Goal: Check status: Check status

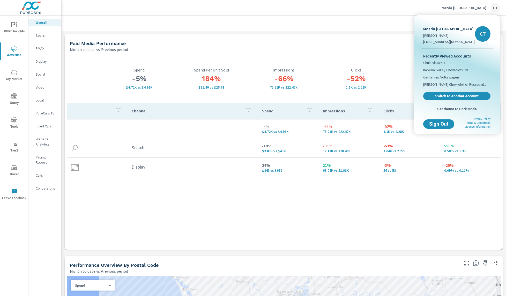
click at [291, 48] on div at bounding box center [253, 148] width 506 height 296
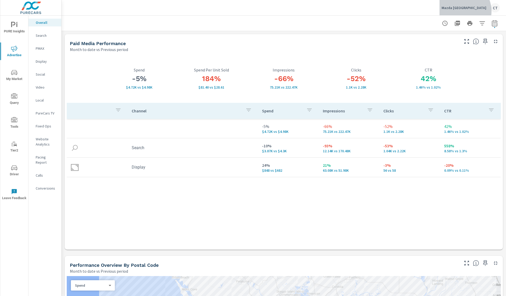
click at [470, 11] on div "Mazda San Francisco CT" at bounding box center [470, 7] width 58 height 9
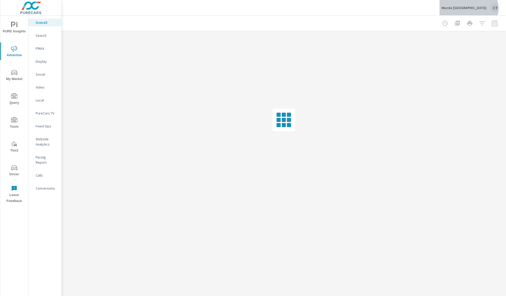
click at [481, 9] on p "Mazda San Francisco" at bounding box center [463, 7] width 45 height 5
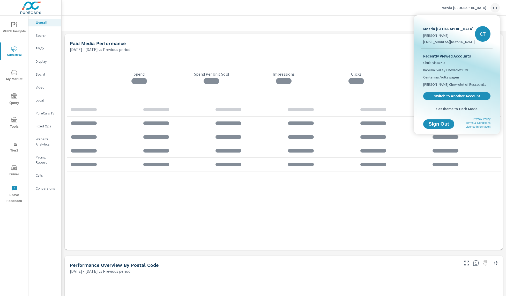
click at [380, 25] on div at bounding box center [253, 148] width 506 height 296
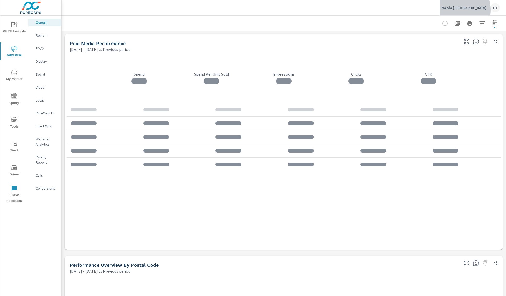
click at [464, 10] on div "Mazda San Francisco CT" at bounding box center [470, 7] width 58 height 9
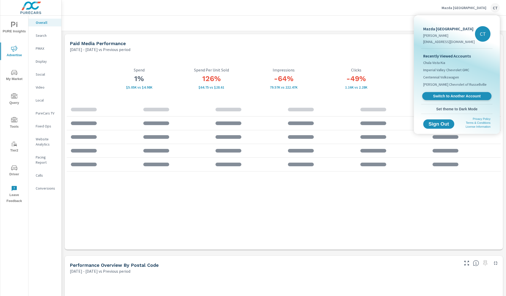
click at [451, 96] on span "Switch to Another Account" at bounding box center [456, 96] width 63 height 5
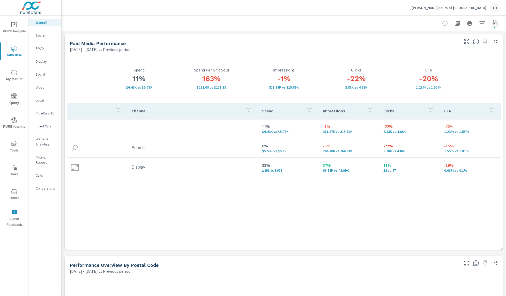
click at [16, 186] on button "Driver" at bounding box center [14, 194] width 28 height 18
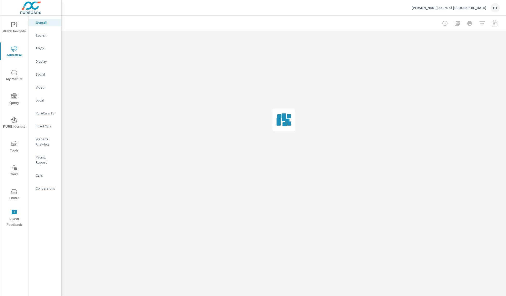
click at [47, 67] on nav "Overall Search PMAX Display Social Video Local PureCars TV Fixed Ops Website An…" at bounding box center [44, 108] width 33 height 184
click at [47, 66] on nav "Overall Search PMAX Display Social Video Local PureCars TV Fixed Ops Website An…" at bounding box center [44, 108] width 33 height 184
click at [47, 64] on div "Display" at bounding box center [44, 61] width 33 height 8
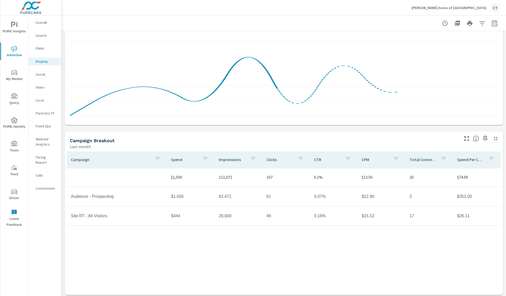
scroll to position [75, 0]
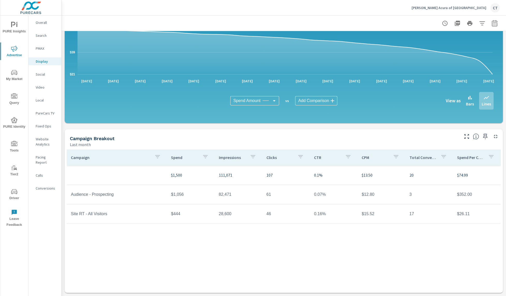
click at [468, 11] on div "Hiley Acura of Fort Worth CT" at bounding box center [455, 7] width 88 height 9
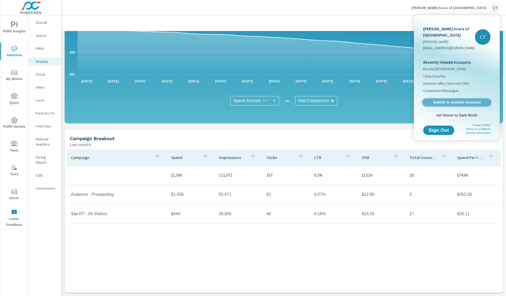
click at [450, 99] on link "Switch to Another Account" at bounding box center [456, 102] width 69 height 8
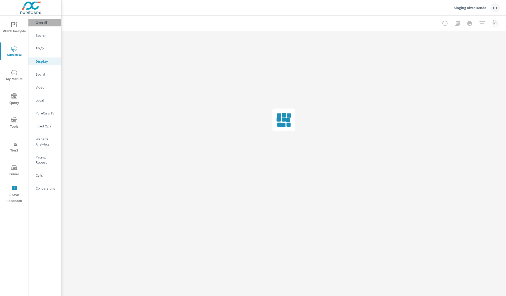
click at [44, 21] on p "Overall" at bounding box center [46, 22] width 21 height 5
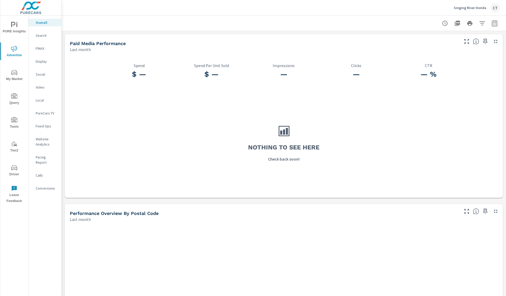
click at [491, 24] on icon "button" at bounding box center [494, 23] width 6 height 6
click at [456, 46] on select "Custom [DATE] Last week Last 7 days Last 14 days Last 30 days Last 45 days Last…" at bounding box center [448, 45] width 52 height 10
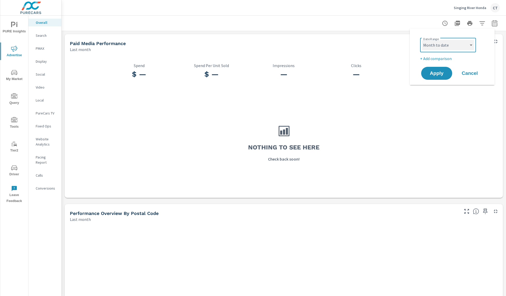
click at [422, 40] on select "Custom [DATE] Last week Last 7 days Last 14 days Last 30 days Last 45 days Last…" at bounding box center [448, 45] width 52 height 10
select select "Month to date"
click at [435, 77] on button "Apply" at bounding box center [436, 72] width 32 height 13
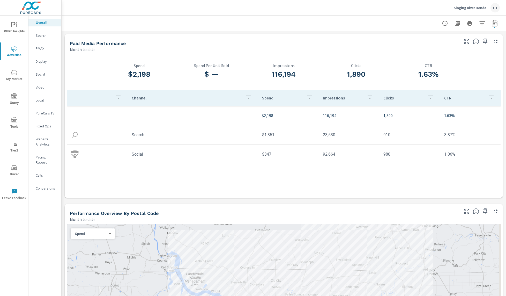
click at [44, 38] on div "Search" at bounding box center [44, 36] width 33 height 8
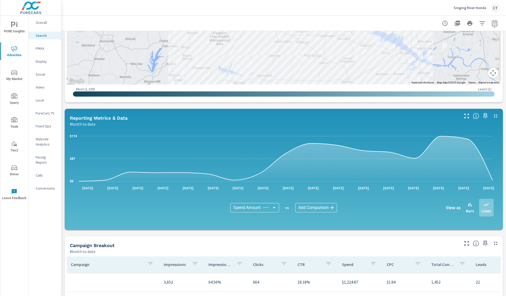
scroll to position [287, 0]
